Goal: Transaction & Acquisition: Purchase product/service

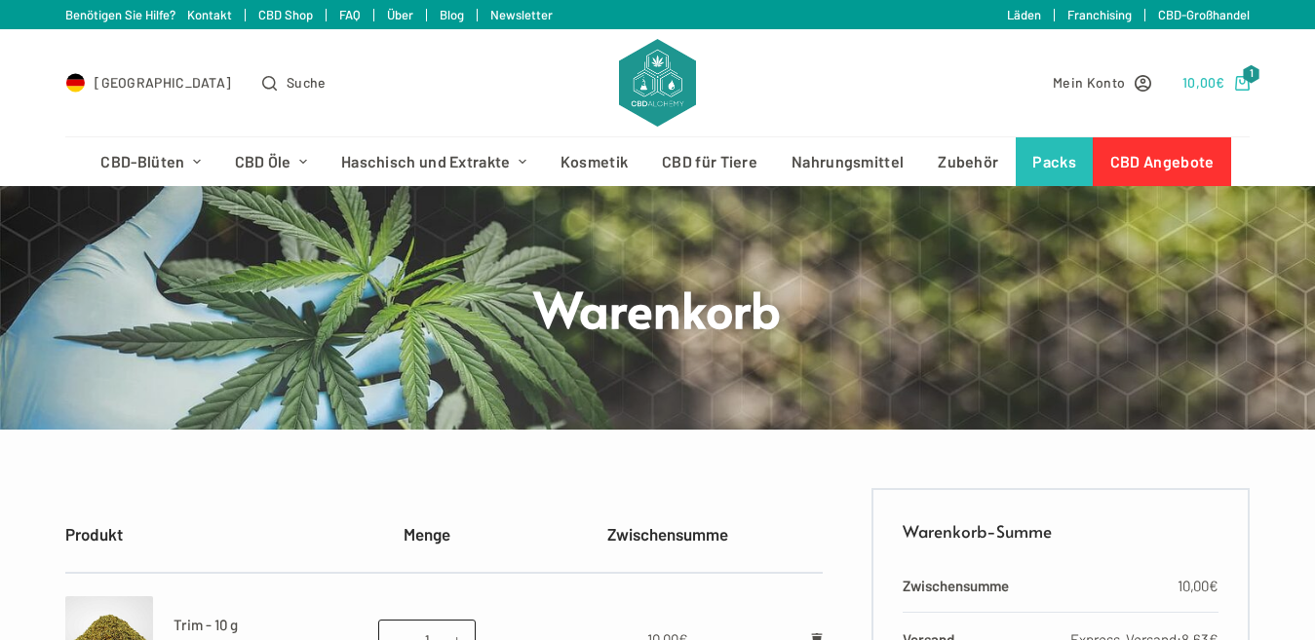
click at [1255, 79] on span "1" at bounding box center [1252, 74] width 18 height 19
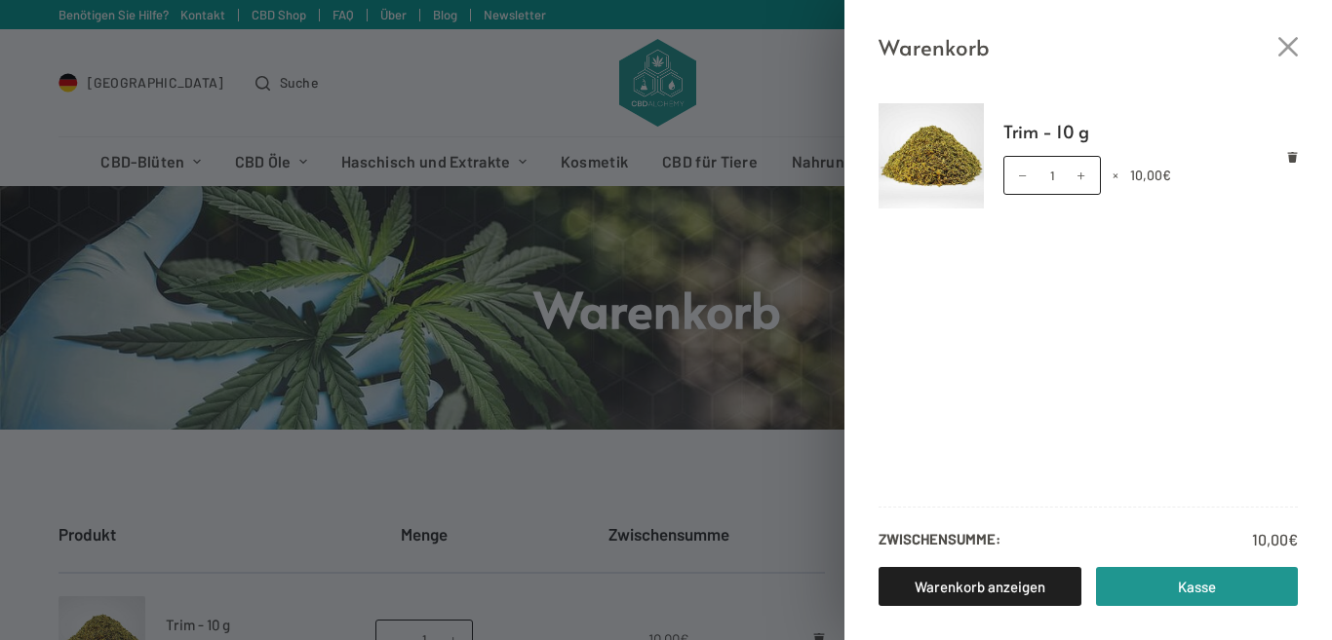
click at [589, 373] on div "Warenkorb Trim - 10 g Trim - 10 g Menge 1 × 10,00 € Zwischensumme: 10,00 € Ware…" at bounding box center [666, 320] width 1332 height 640
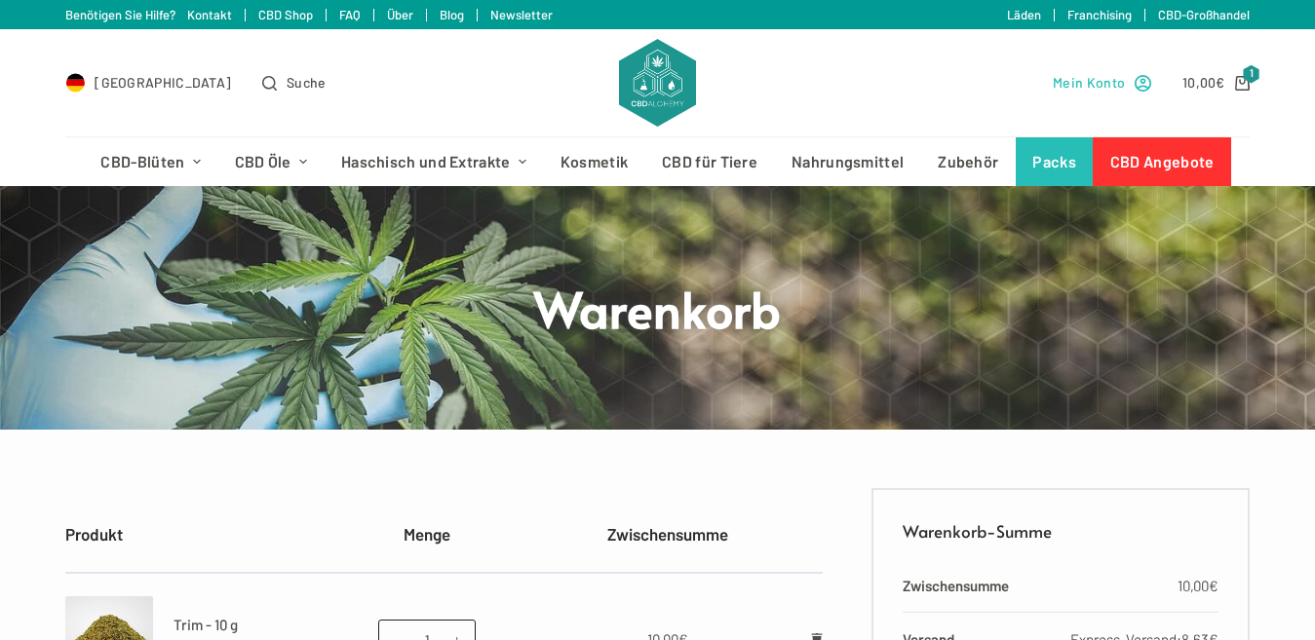
click at [1107, 87] on span "Mein Konto" at bounding box center [1089, 82] width 72 height 22
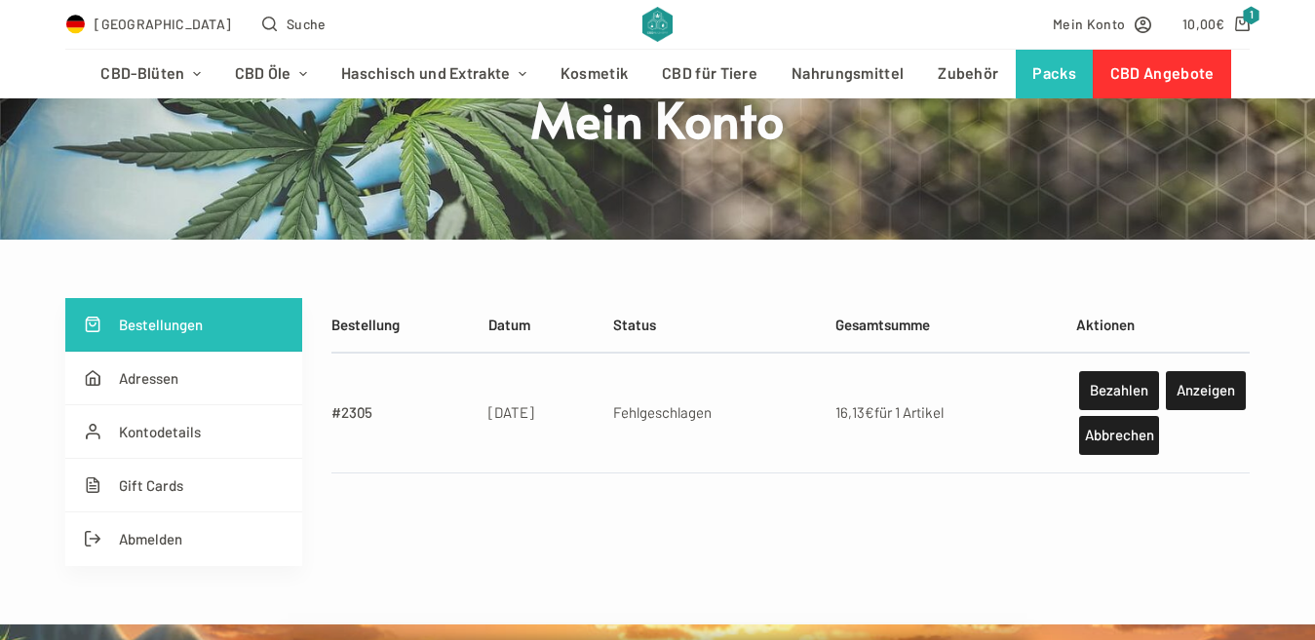
scroll to position [195, 0]
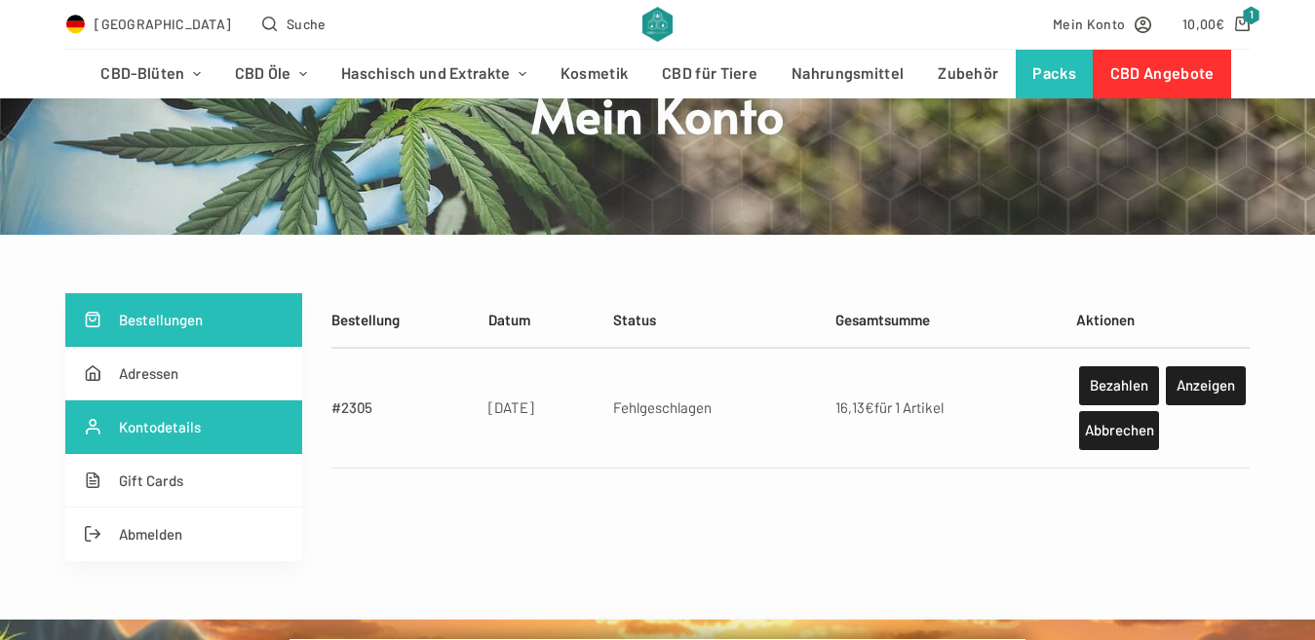
click at [193, 428] on link "Kontodetails" at bounding box center [183, 428] width 237 height 54
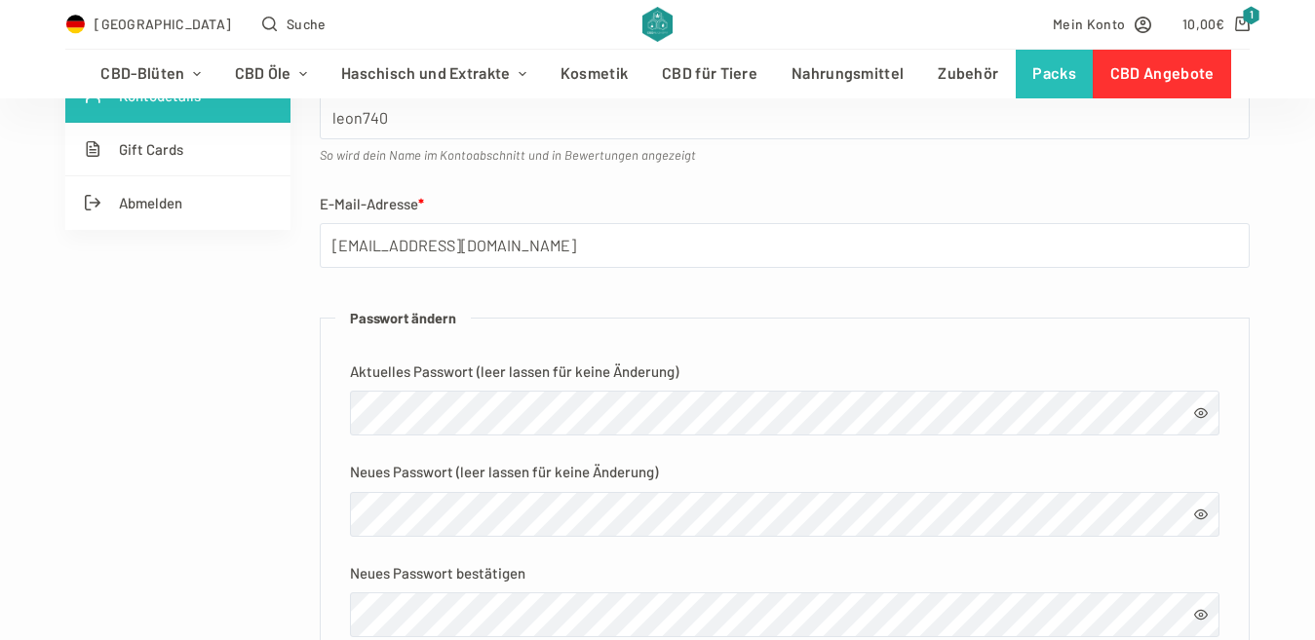
scroll to position [553, 0]
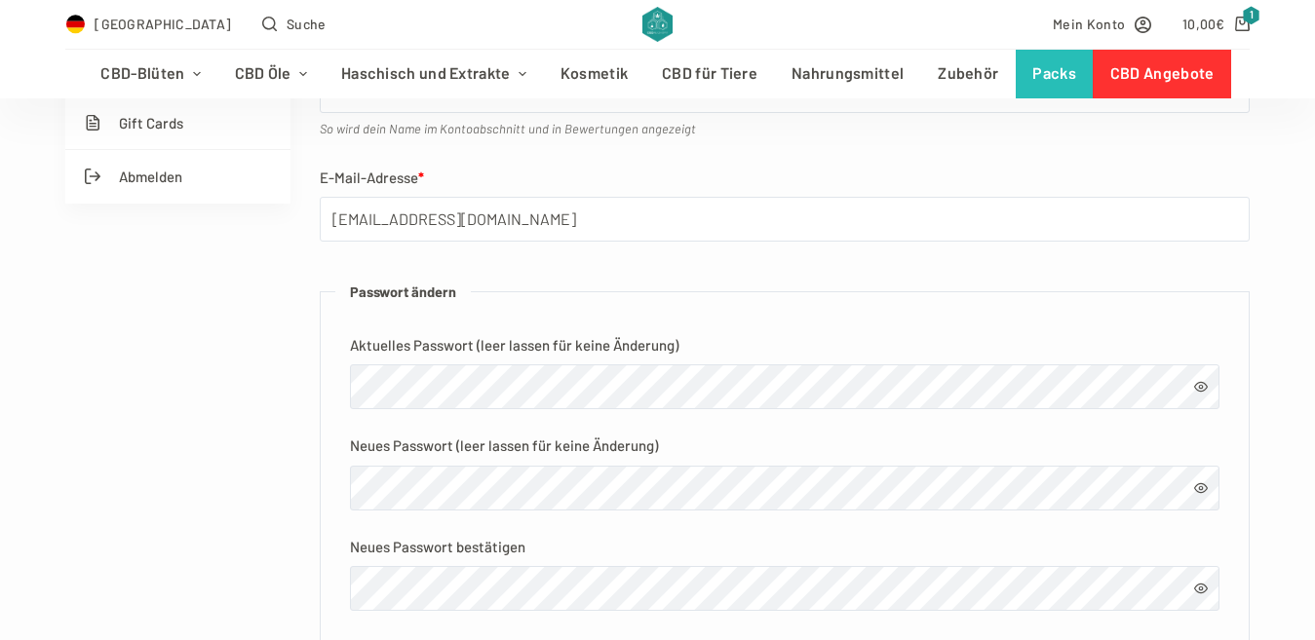
click at [1205, 389] on span at bounding box center [1201, 387] width 14 height 14
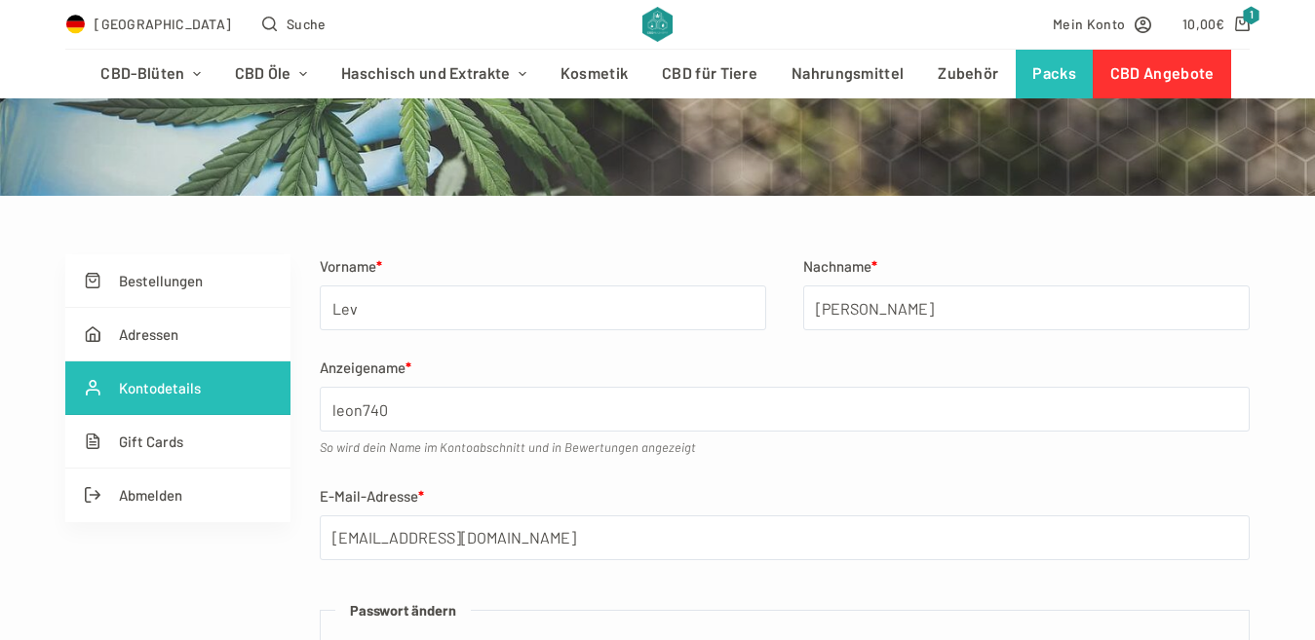
scroll to position [227, 0]
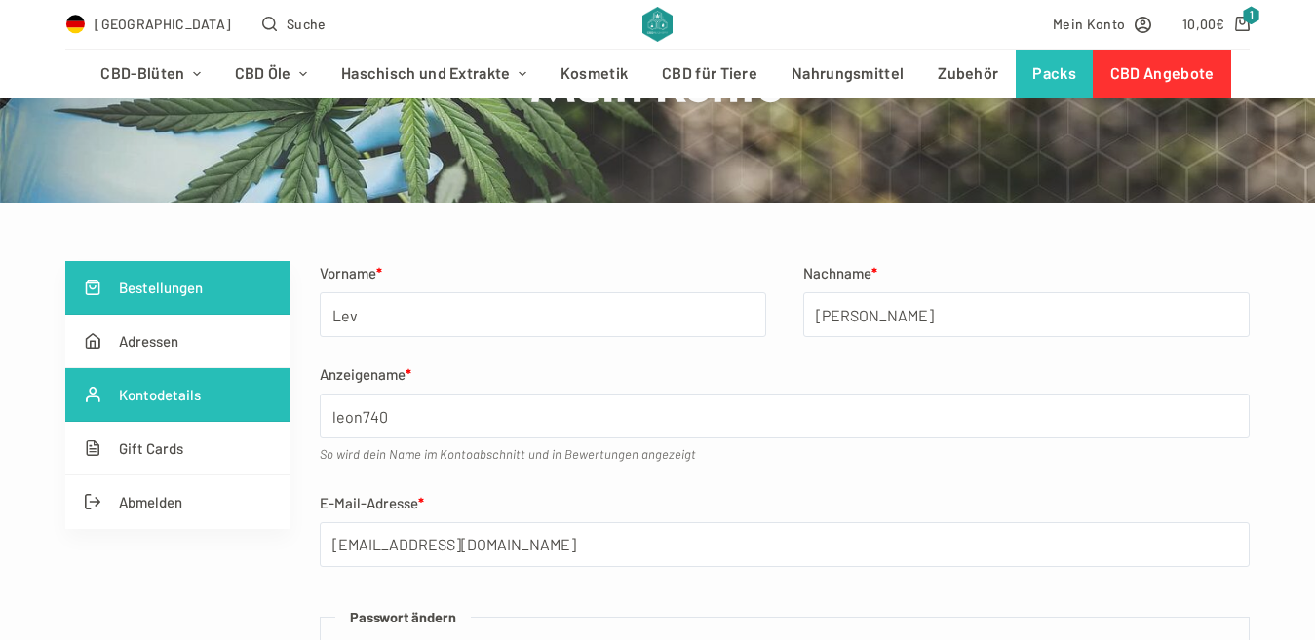
click at [141, 283] on link "Bestellungen" at bounding box center [177, 288] width 225 height 54
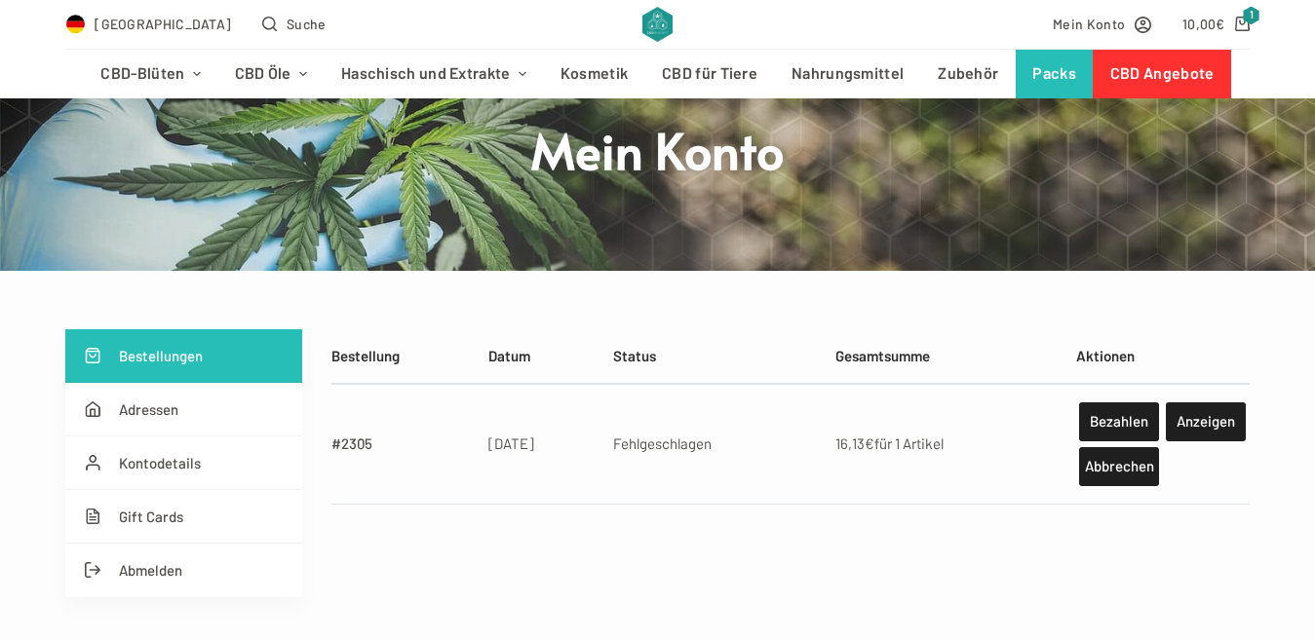
scroll to position [163, 0]
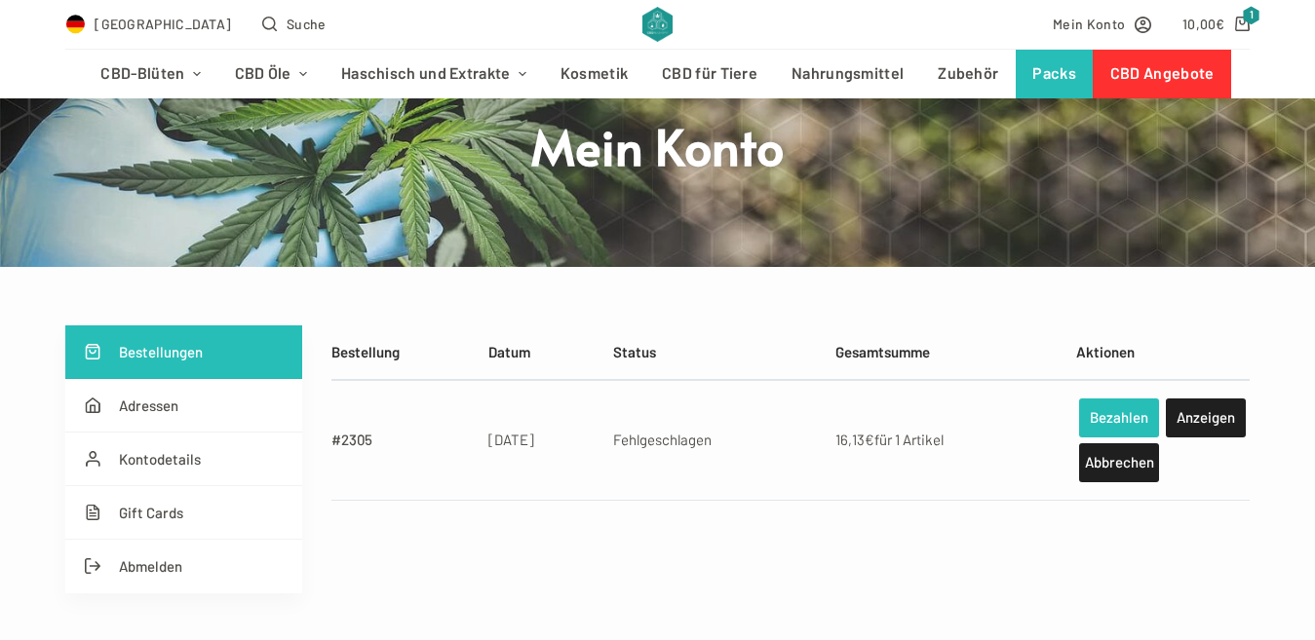
click at [1133, 416] on link "Bezahlen" at bounding box center [1119, 418] width 80 height 39
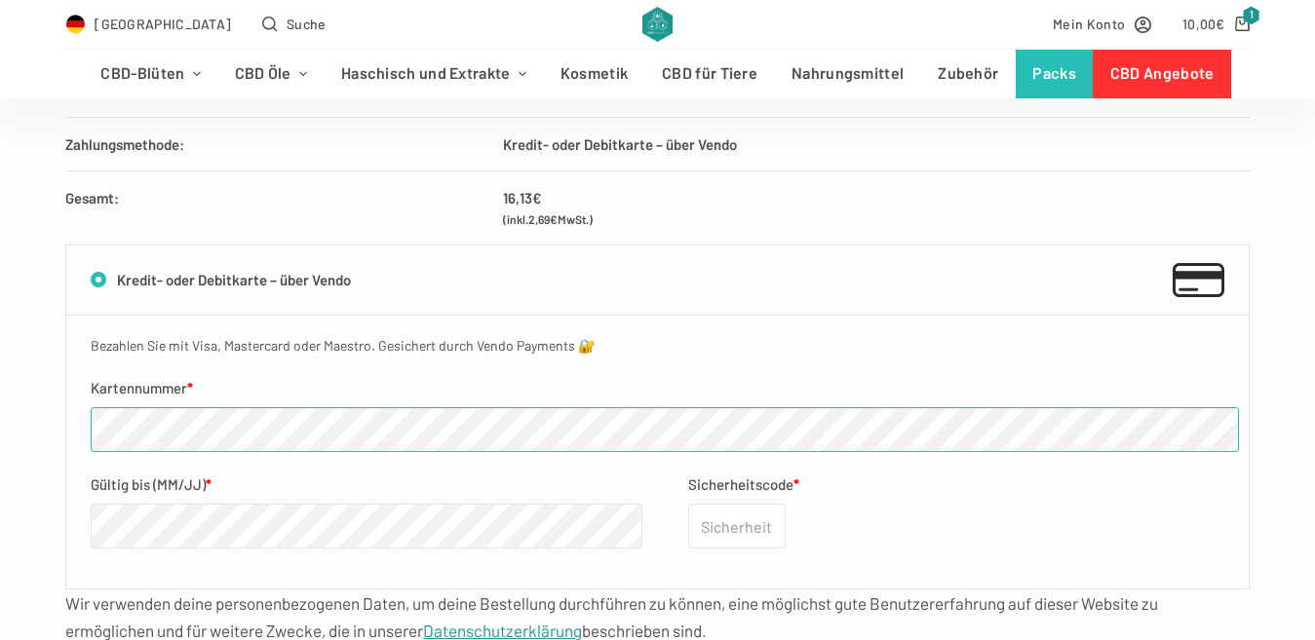
scroll to position [682, 0]
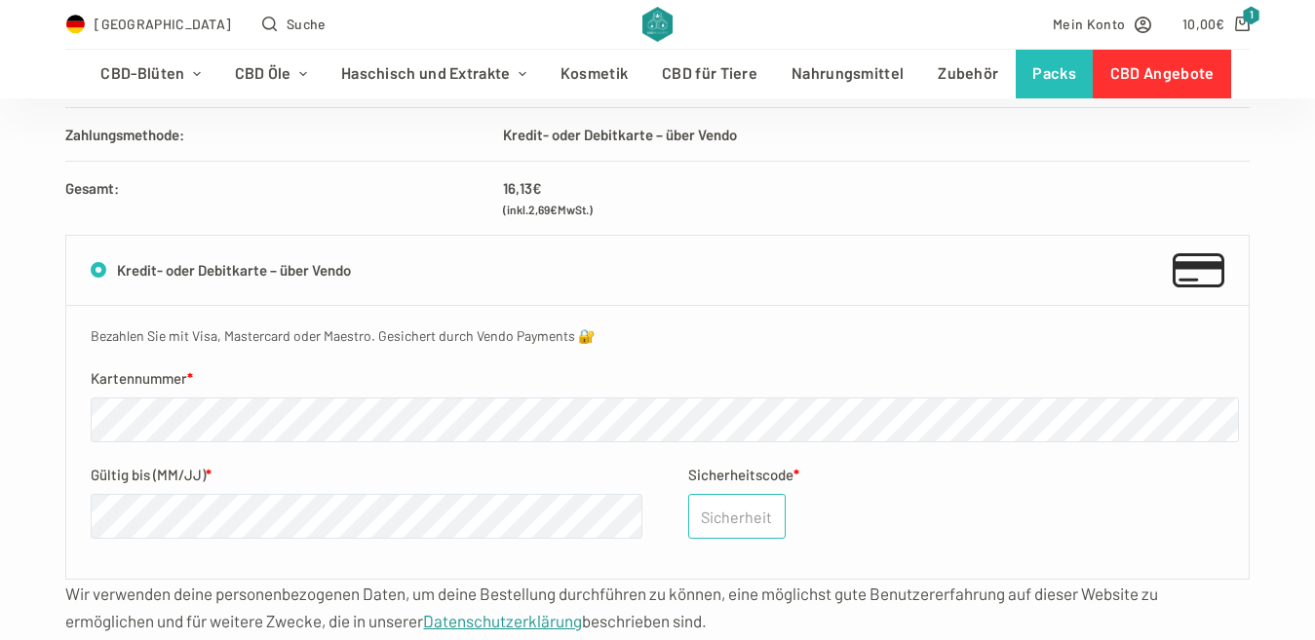
click at [717, 519] on input "Sicherheitscode *" at bounding box center [736, 516] width 97 height 45
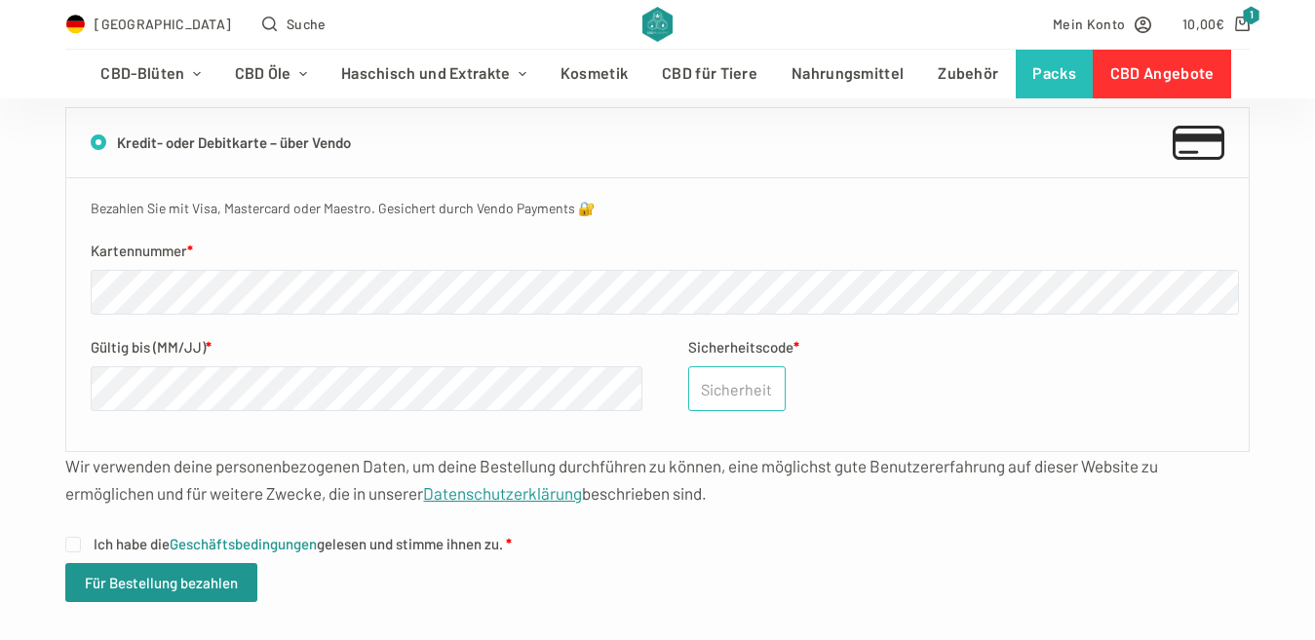
scroll to position [812, 0]
paste input "950"
type input "950"
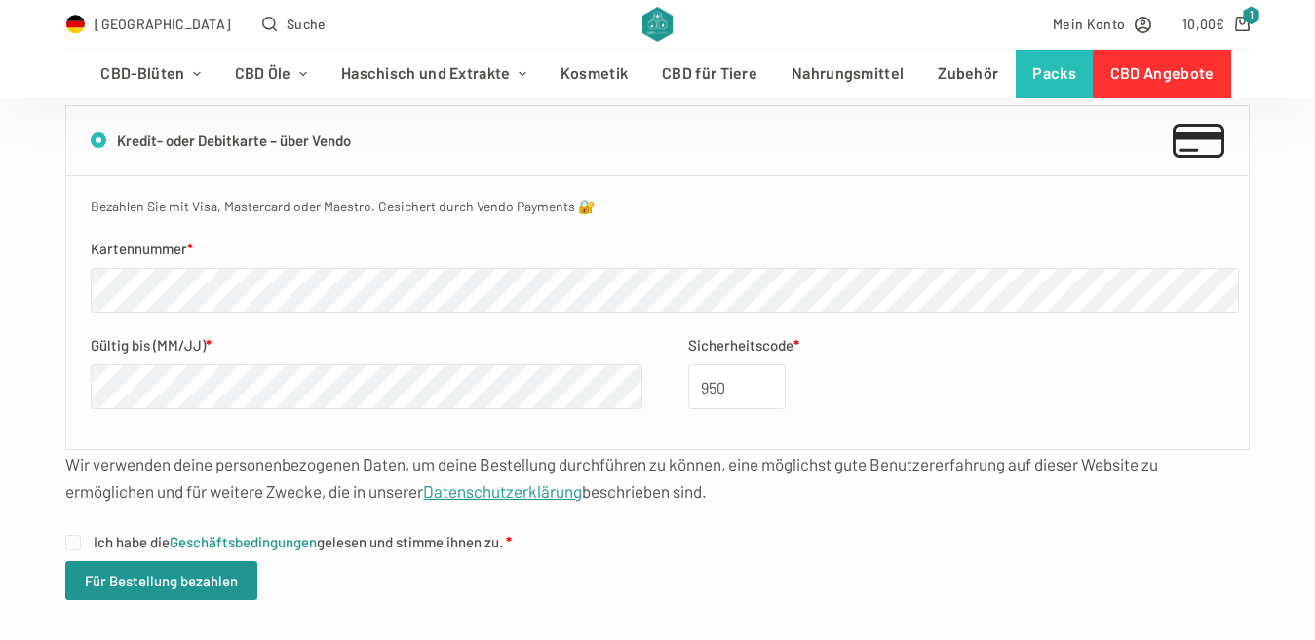
click at [736, 531] on label "Ich habe die Geschäftsbedingungen gelesen und stimme ihnen zu. *" at bounding box center [656, 542] width 1183 height 24
click at [81, 535] on input "Ich habe die Geschäftsbedingungen gelesen und stimme ihnen zu. *" at bounding box center [73, 543] width 16 height 16
checkbox input "true"
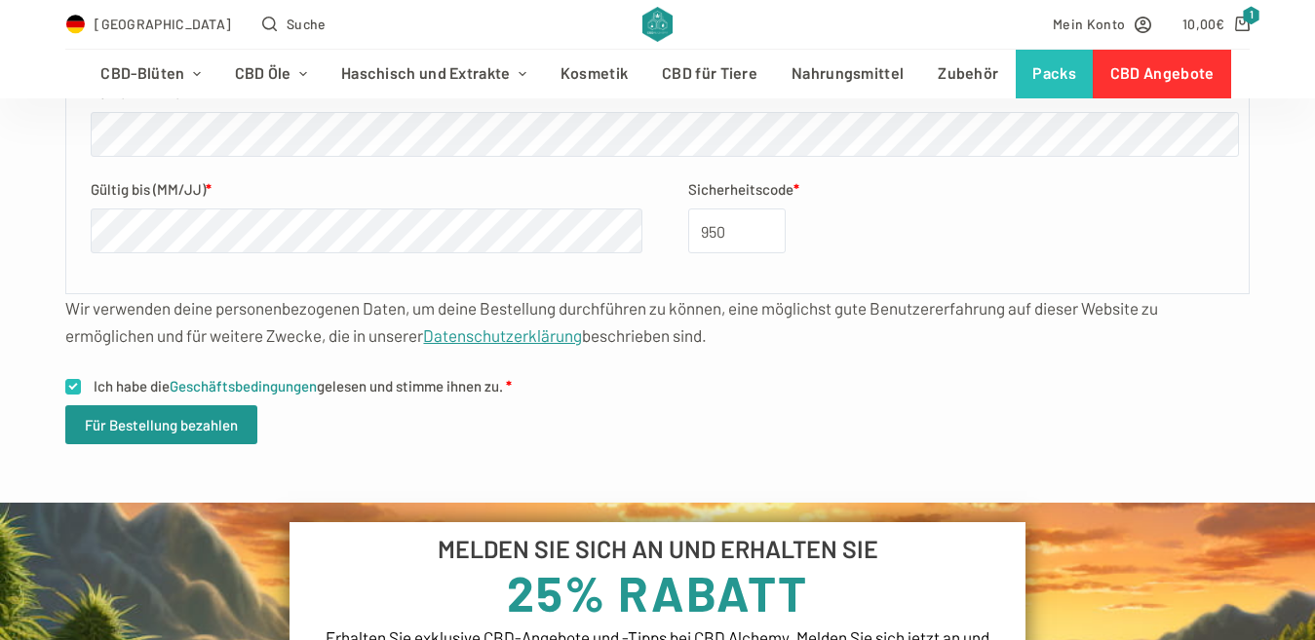
scroll to position [975, 0]
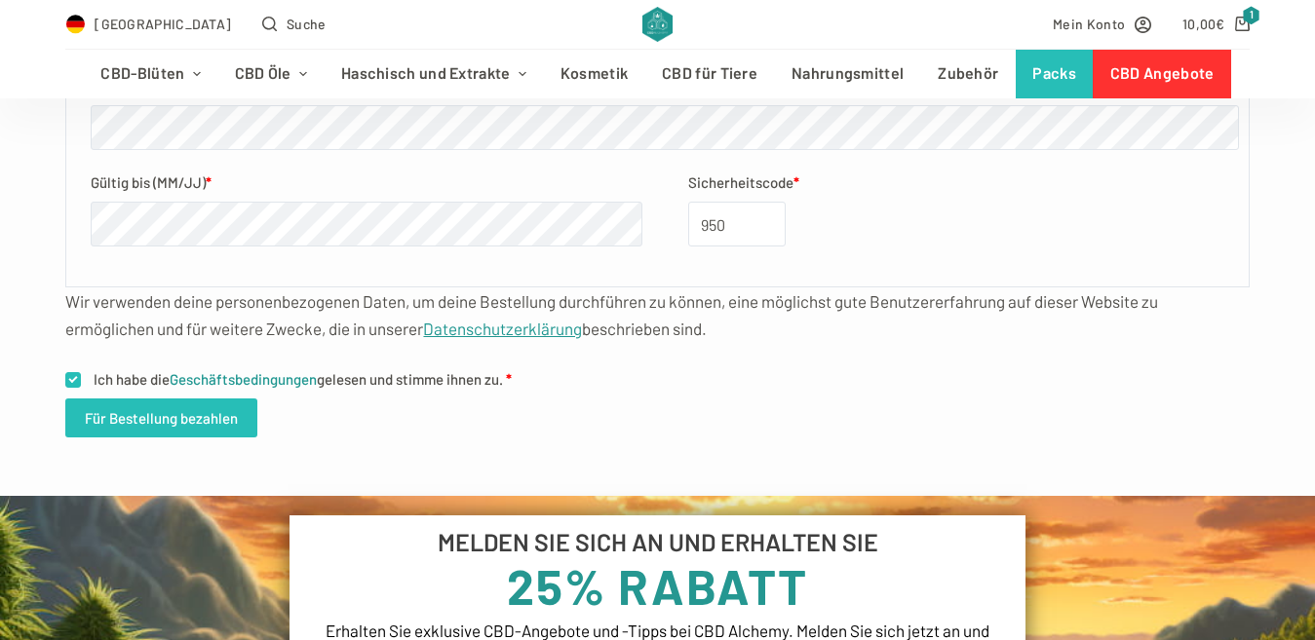
click at [167, 418] on button "Für Bestellung bezahlen" at bounding box center [161, 418] width 192 height 39
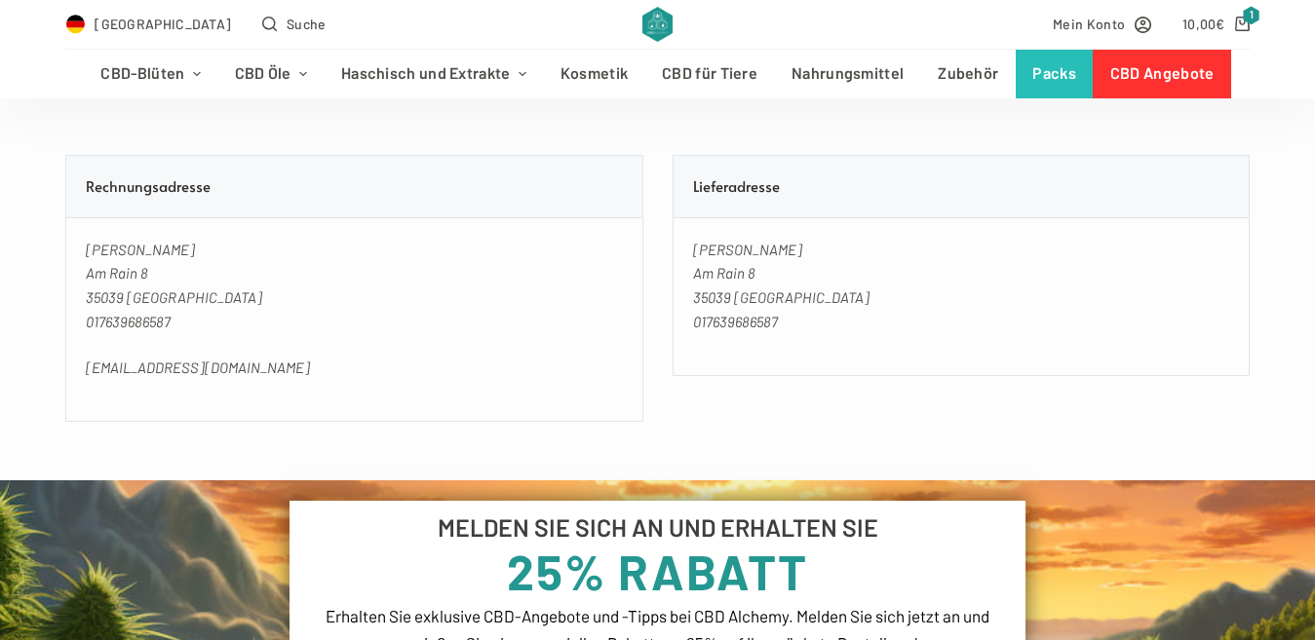
scroll to position [1170, 0]
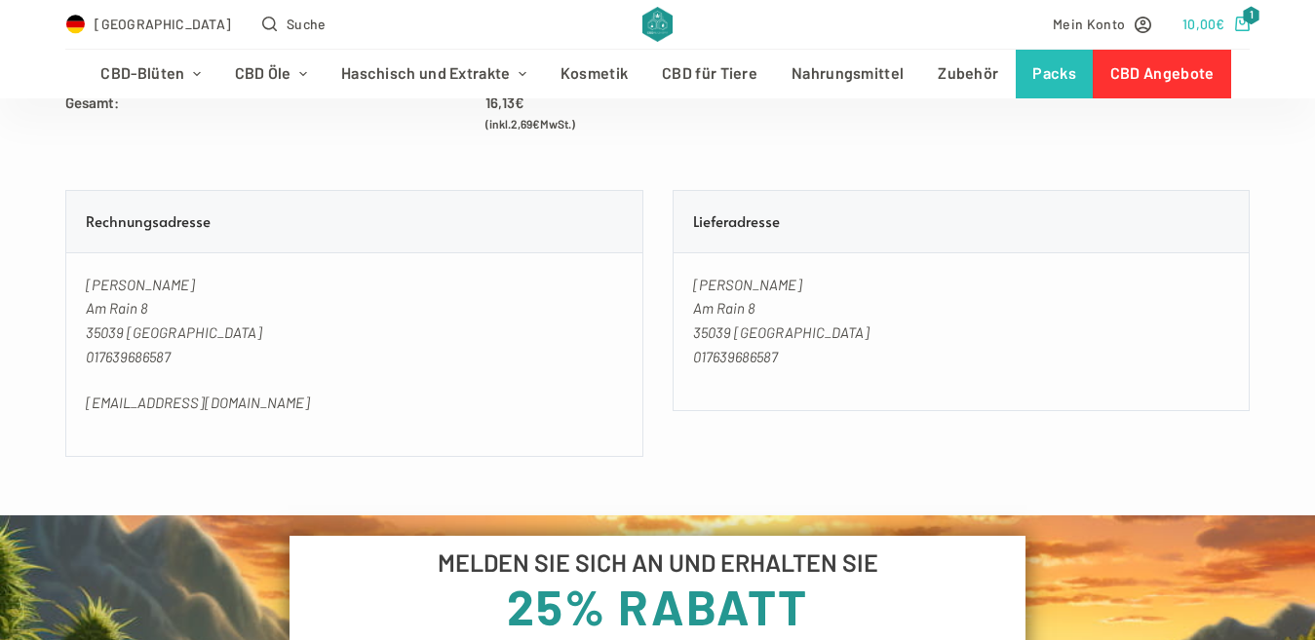
click at [1249, 19] on icon "Shopping cart" at bounding box center [1242, 24] width 15 height 15
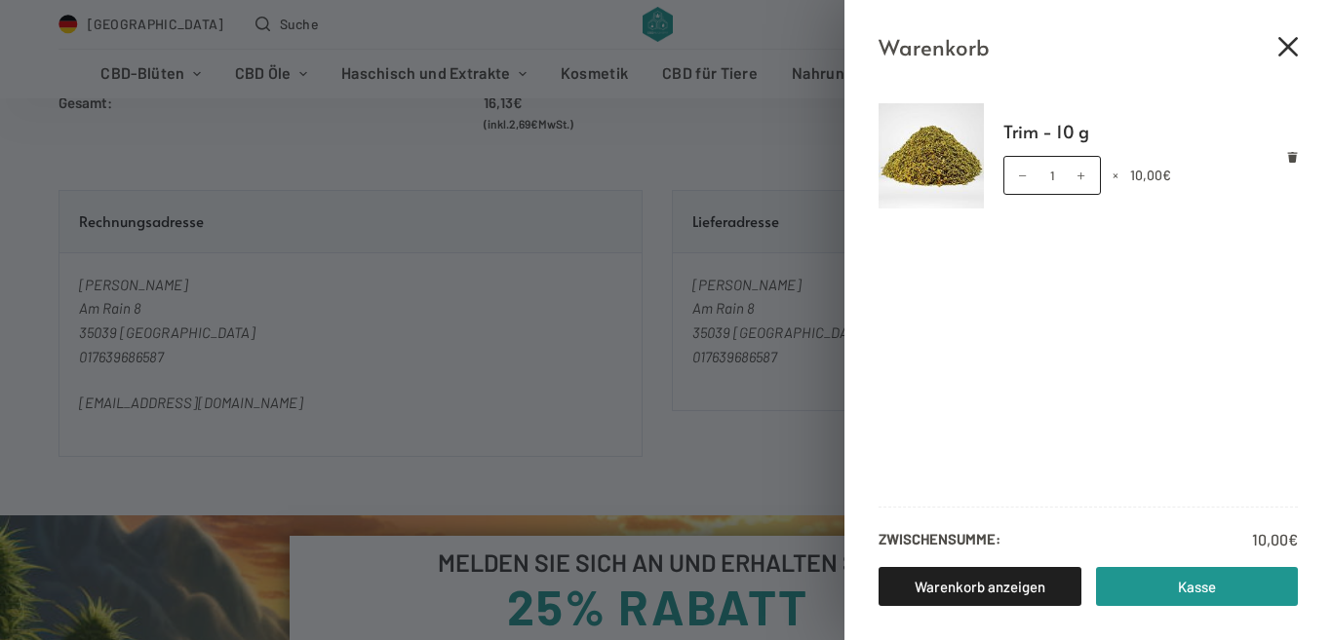
click at [1290, 43] on icon "Close cart drawer" at bounding box center [1287, 46] width 19 height 19
